Goal: Information Seeking & Learning: Understand process/instructions

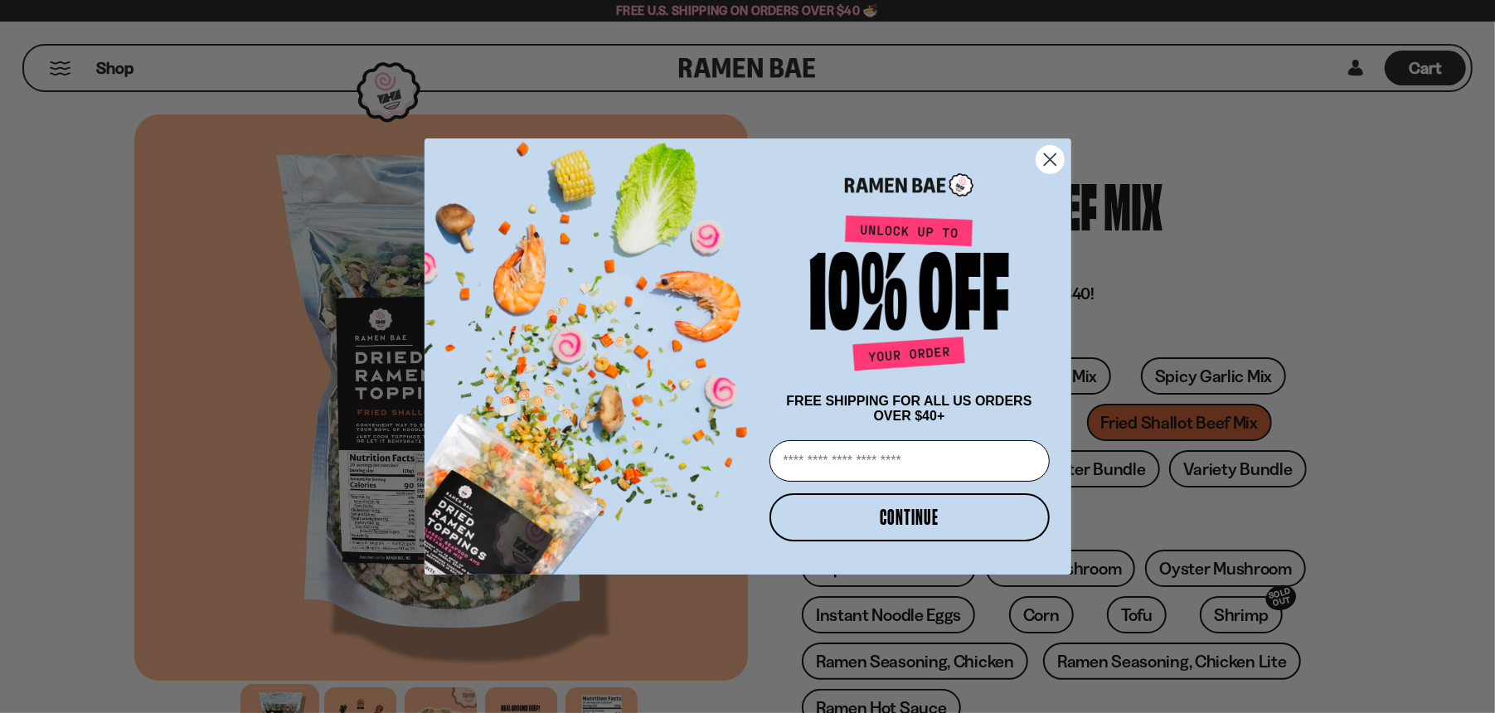
click at [461, 499] on img "POPUP Form" at bounding box center [594, 349] width 338 height 451
drag, startPoint x: 1050, startPoint y: 160, endPoint x: 1042, endPoint y: 161, distance: 8.3
click at [1050, 160] on circle "Close dialog" at bounding box center [1049, 159] width 27 height 27
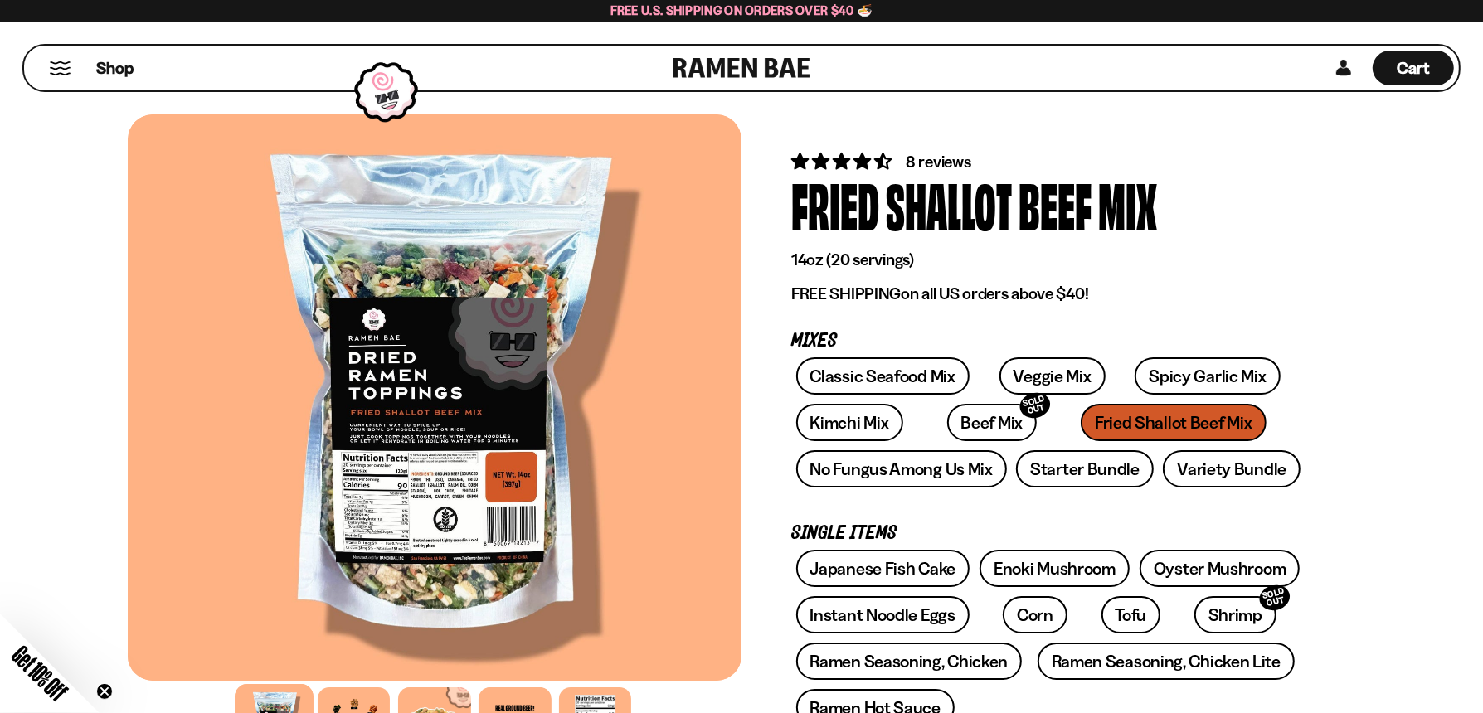
click at [464, 484] on div at bounding box center [435, 397] width 614 height 566
click at [448, 383] on div at bounding box center [435, 397] width 614 height 566
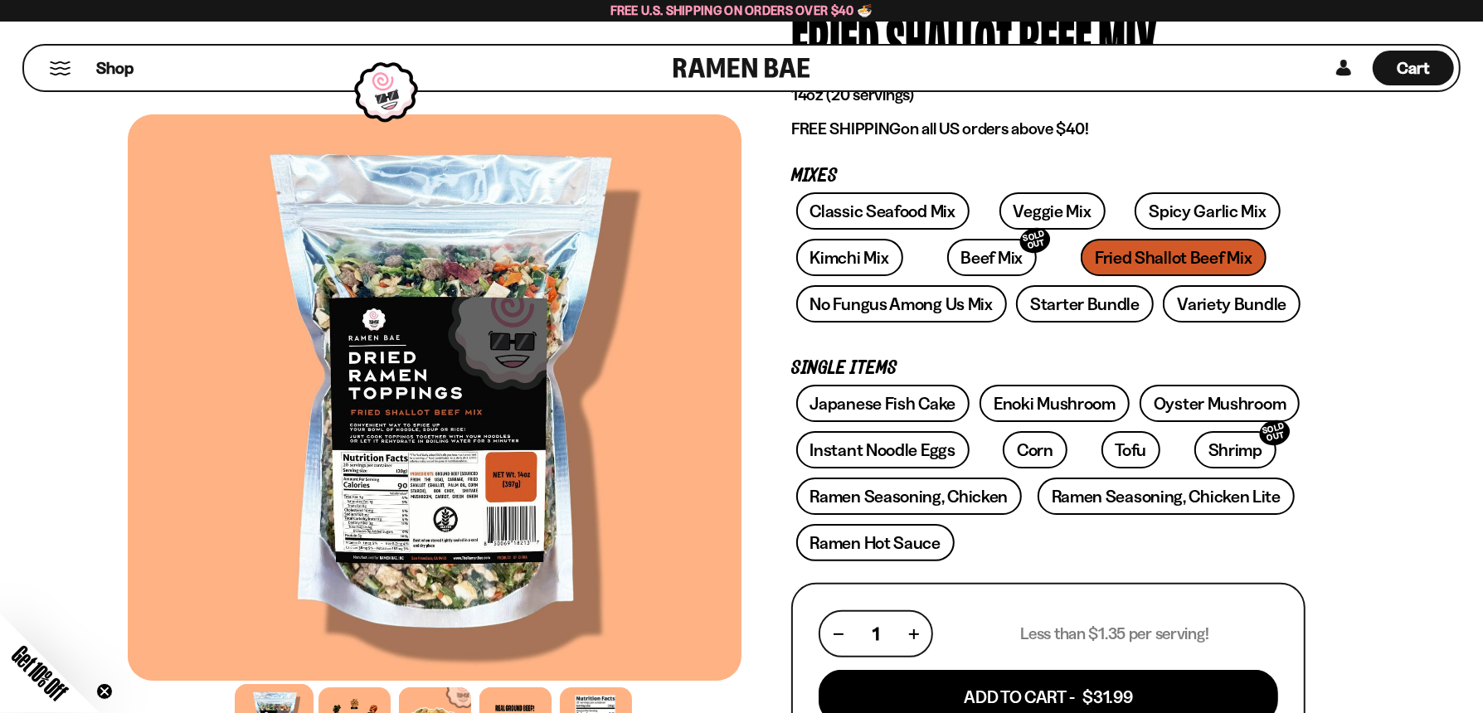
scroll to position [166, 0]
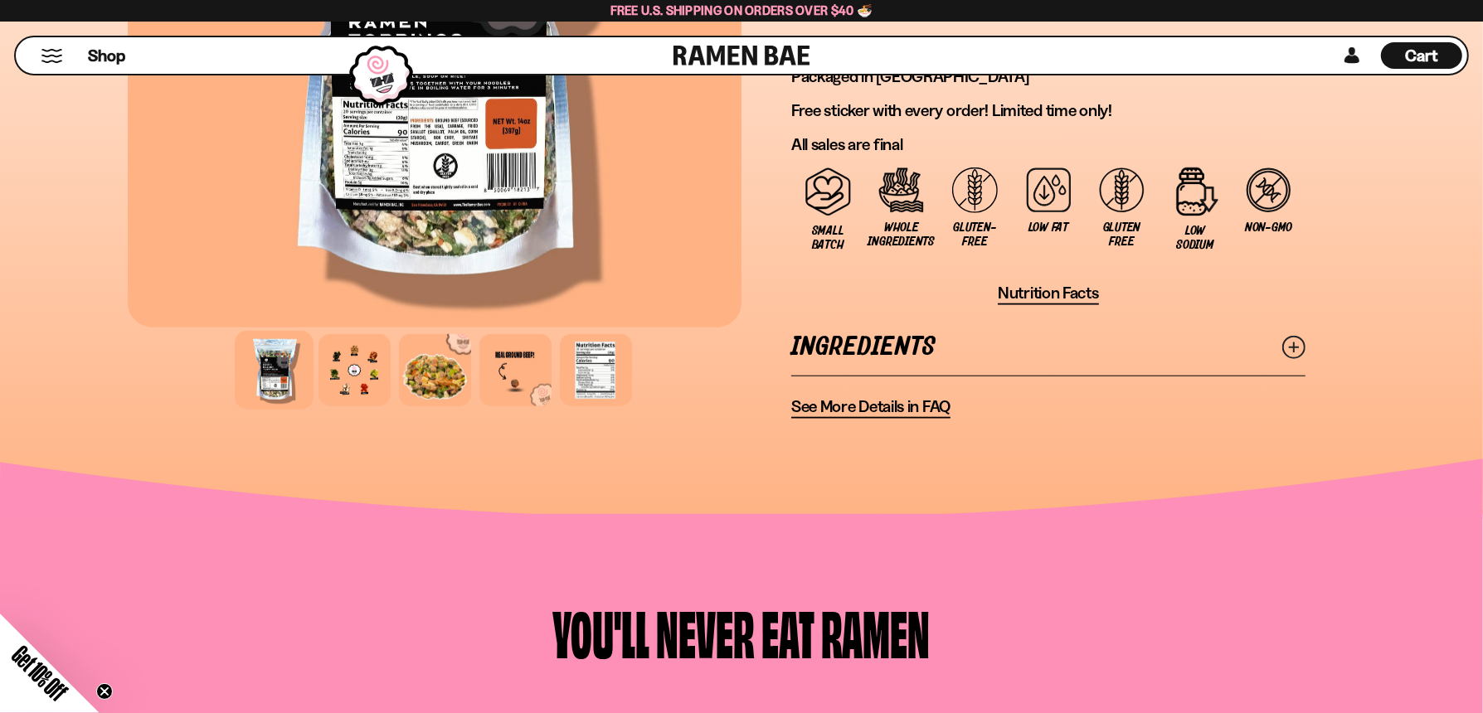
scroll to position [1327, 0]
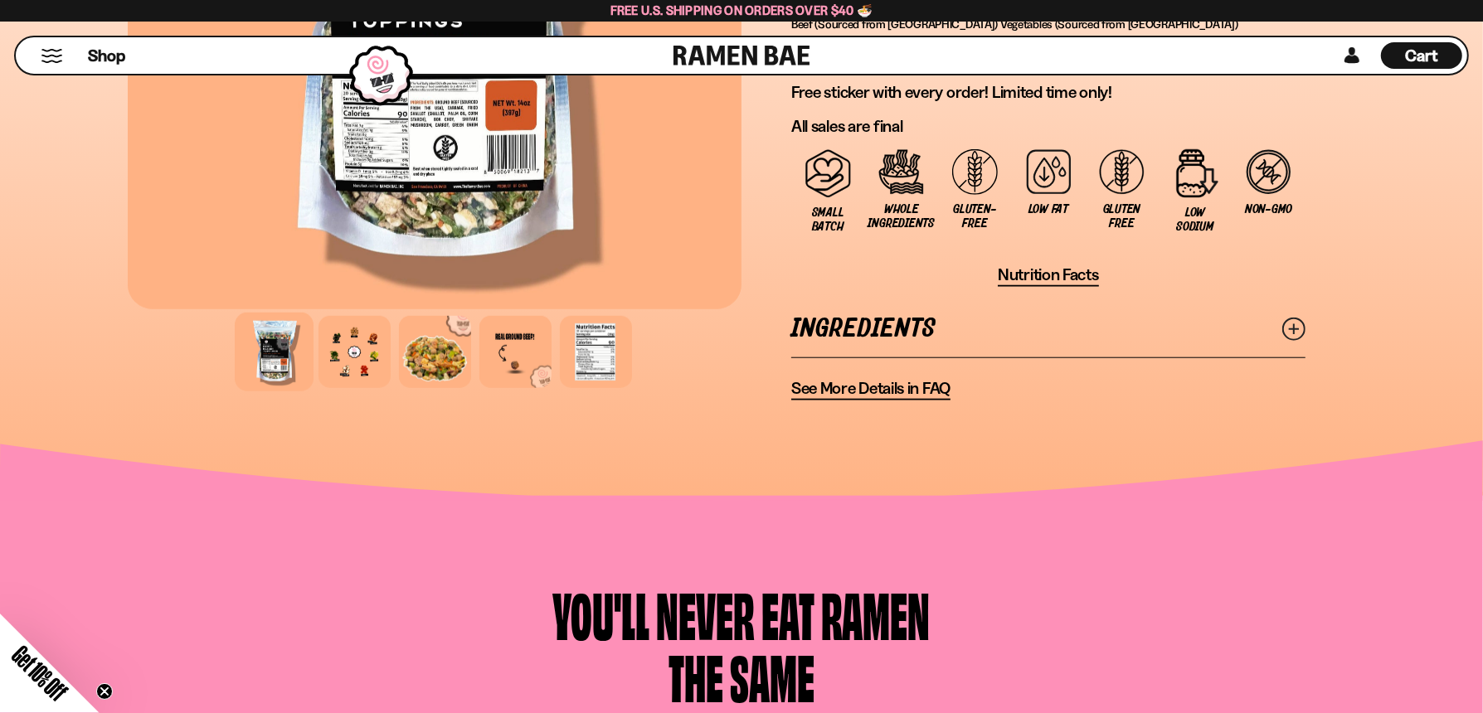
click at [867, 389] on span "See More Details in FAQ" at bounding box center [870, 388] width 159 height 21
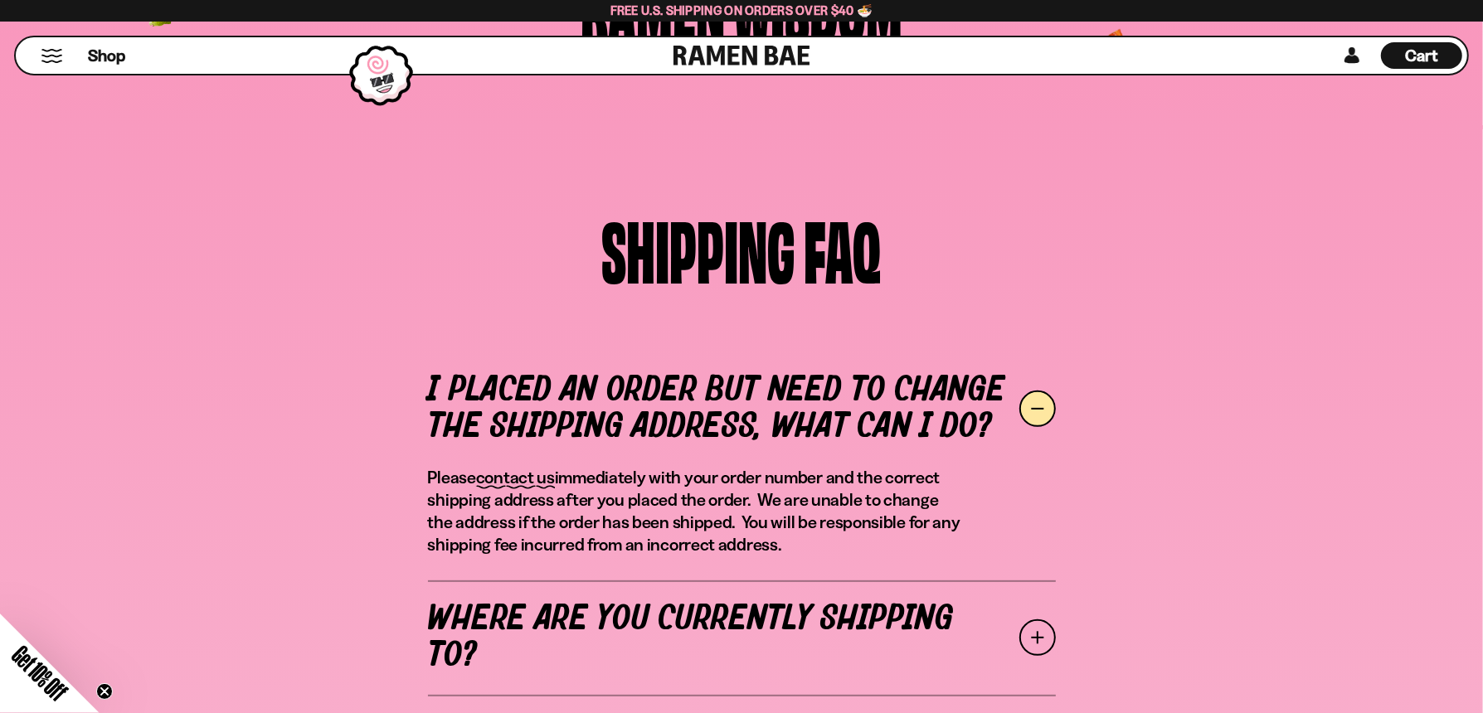
scroll to position [580, 0]
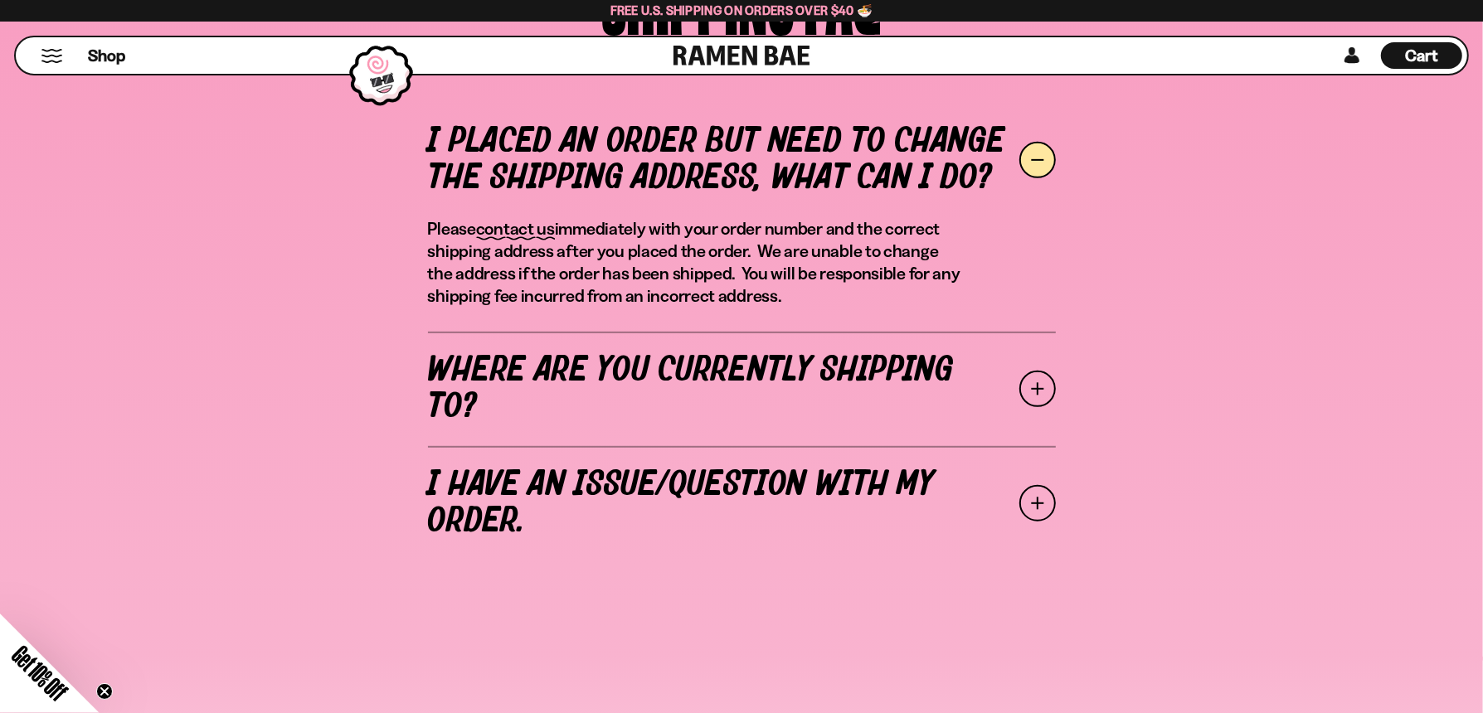
click at [1034, 384] on span at bounding box center [1037, 389] width 36 height 36
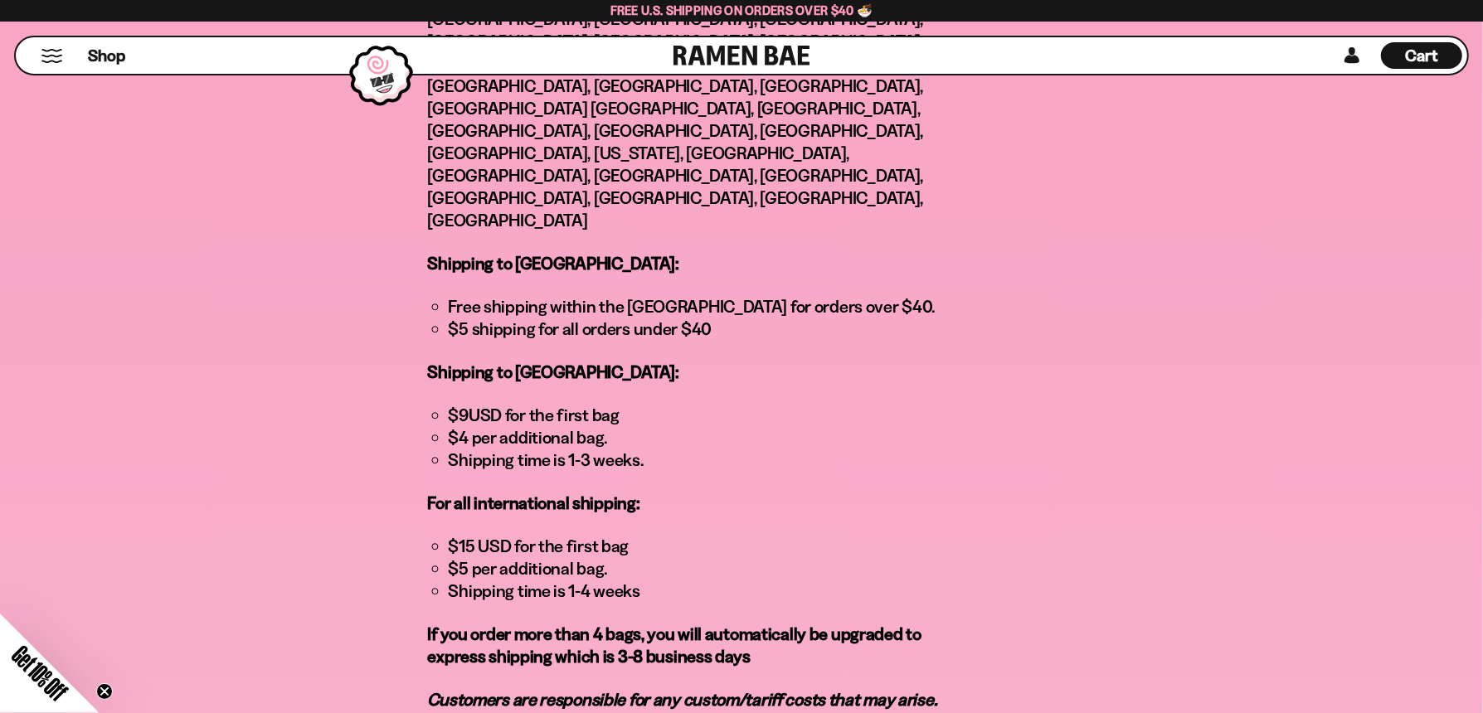
scroll to position [1161, 0]
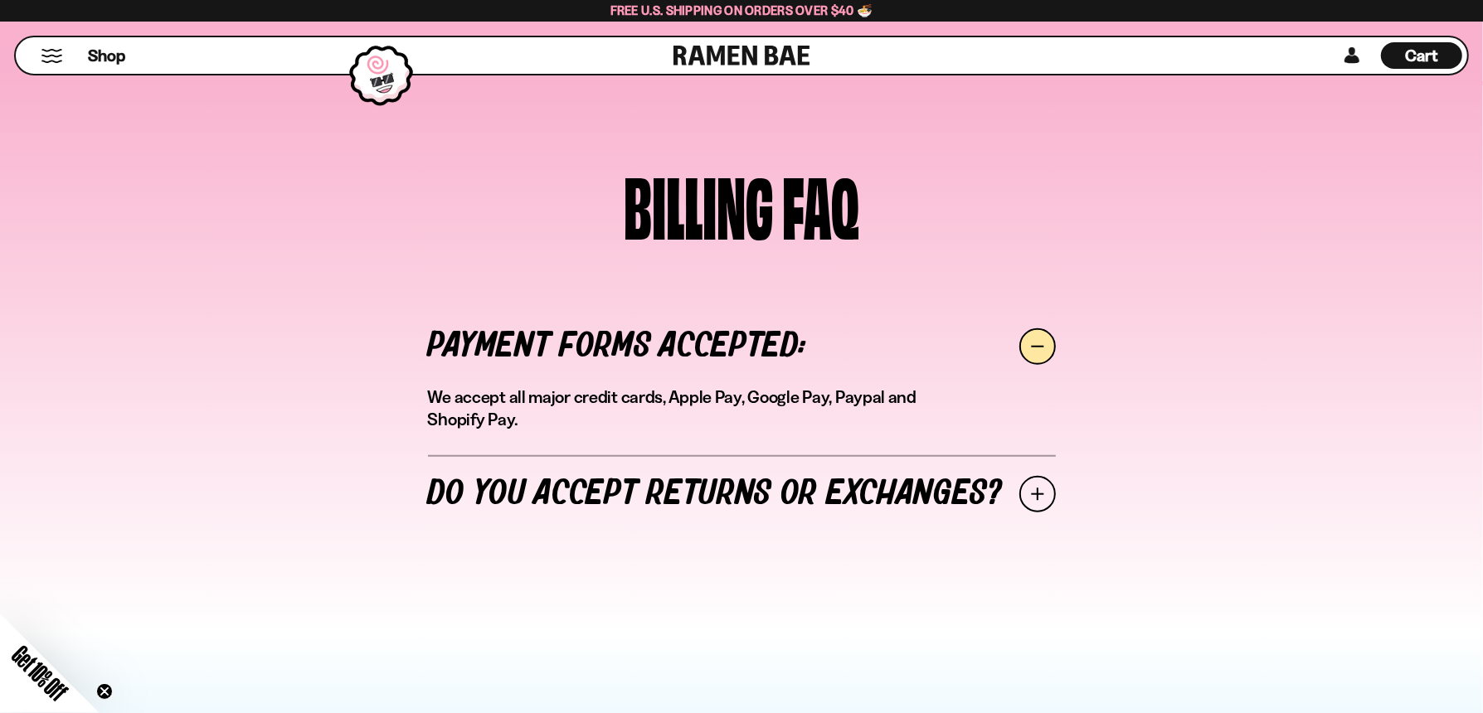
scroll to position [1187, 0]
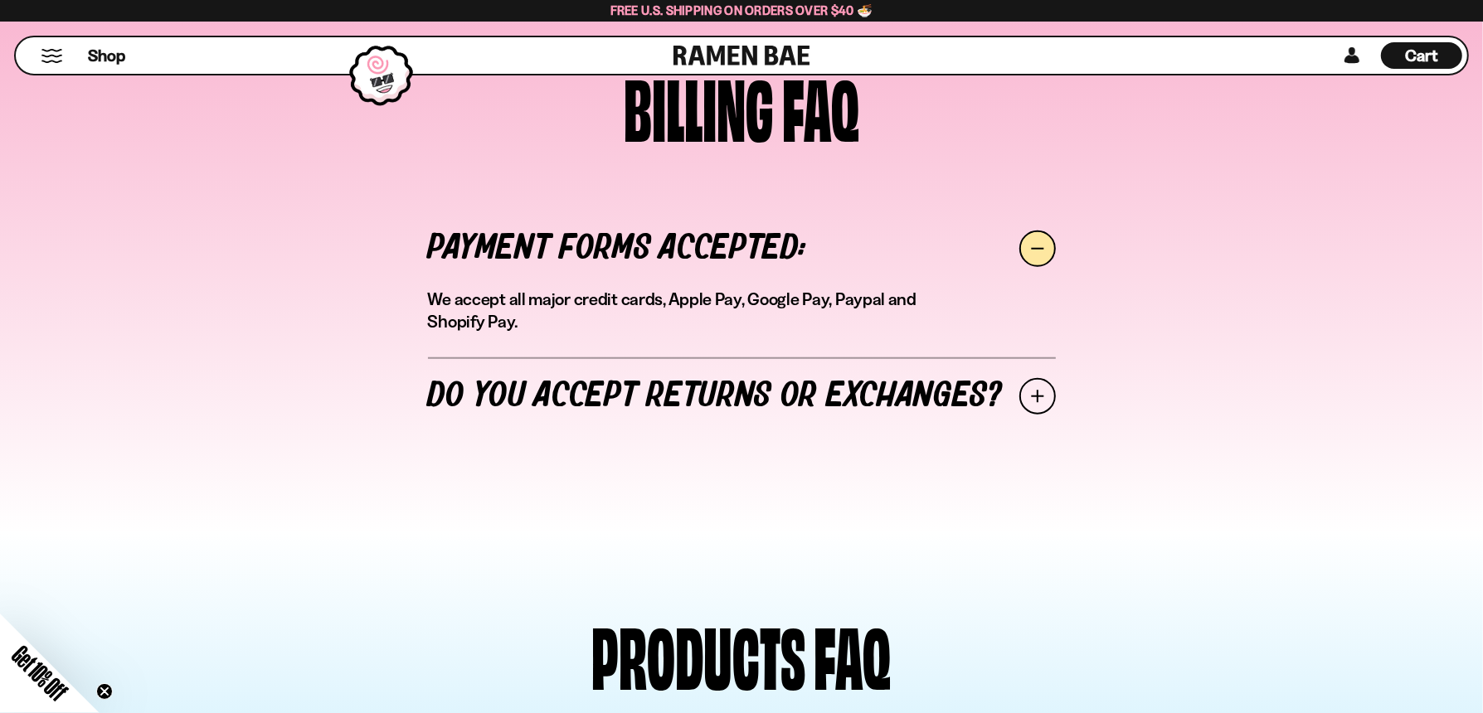
click at [1033, 395] on span at bounding box center [1037, 396] width 36 height 36
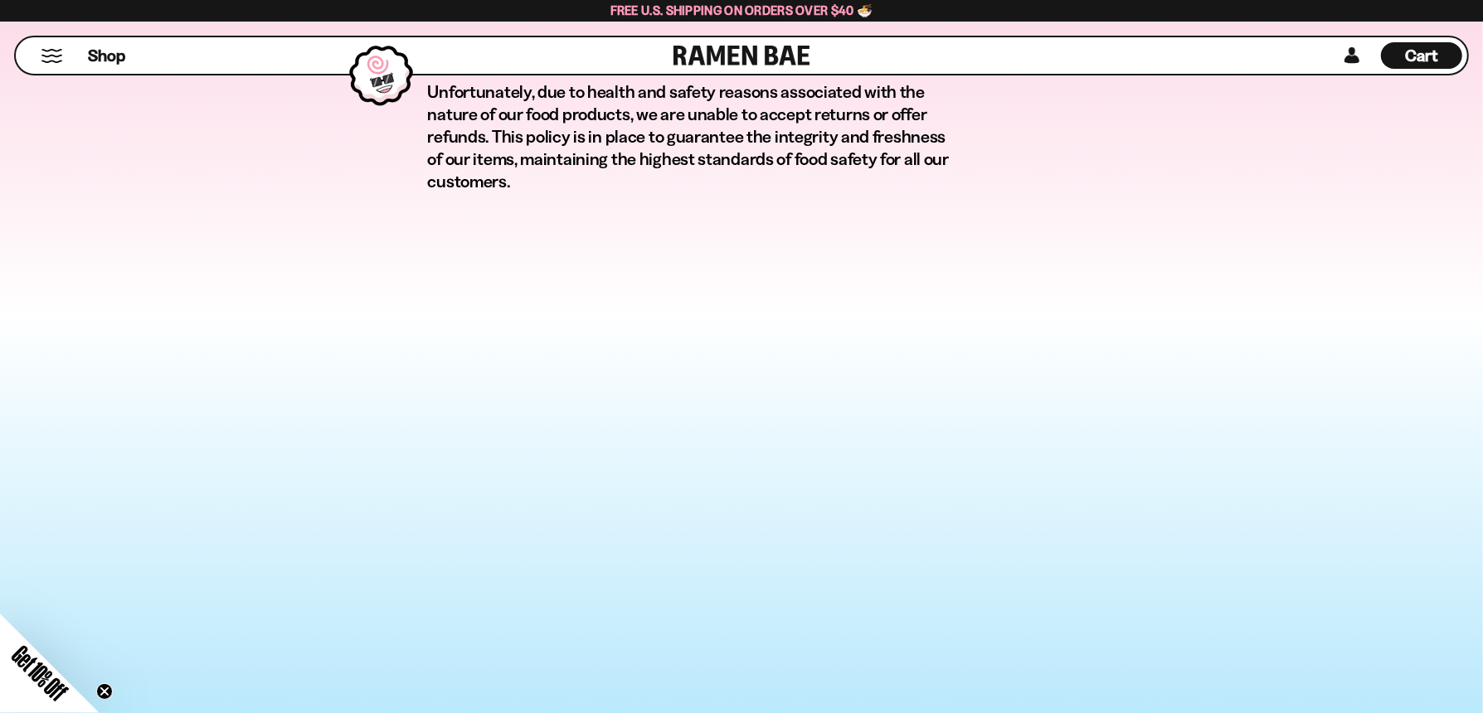
scroll to position [1518, 0]
